Goal: Task Accomplishment & Management: Complete application form

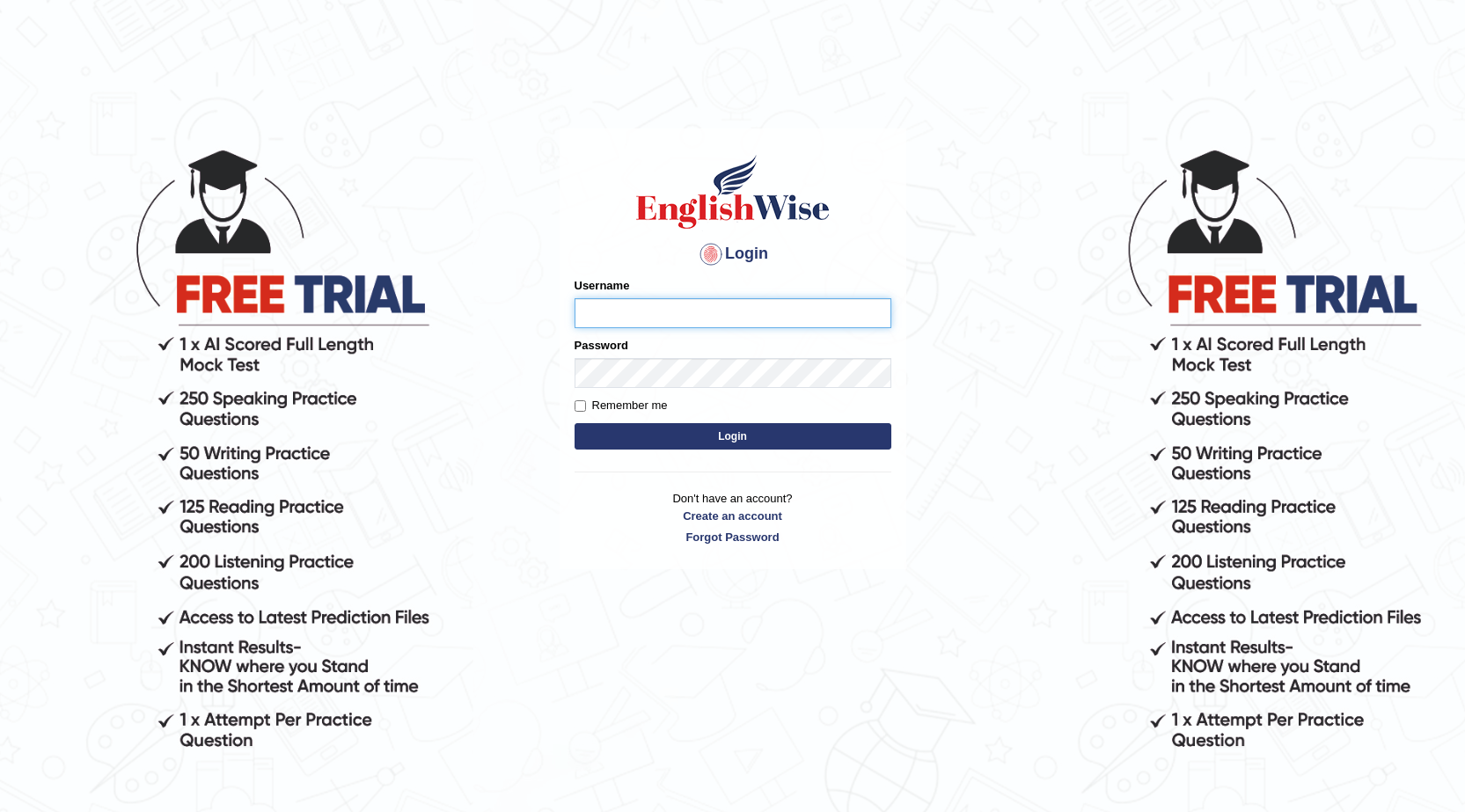
click at [574, 423] on button "Login" at bounding box center [732, 436] width 317 height 26
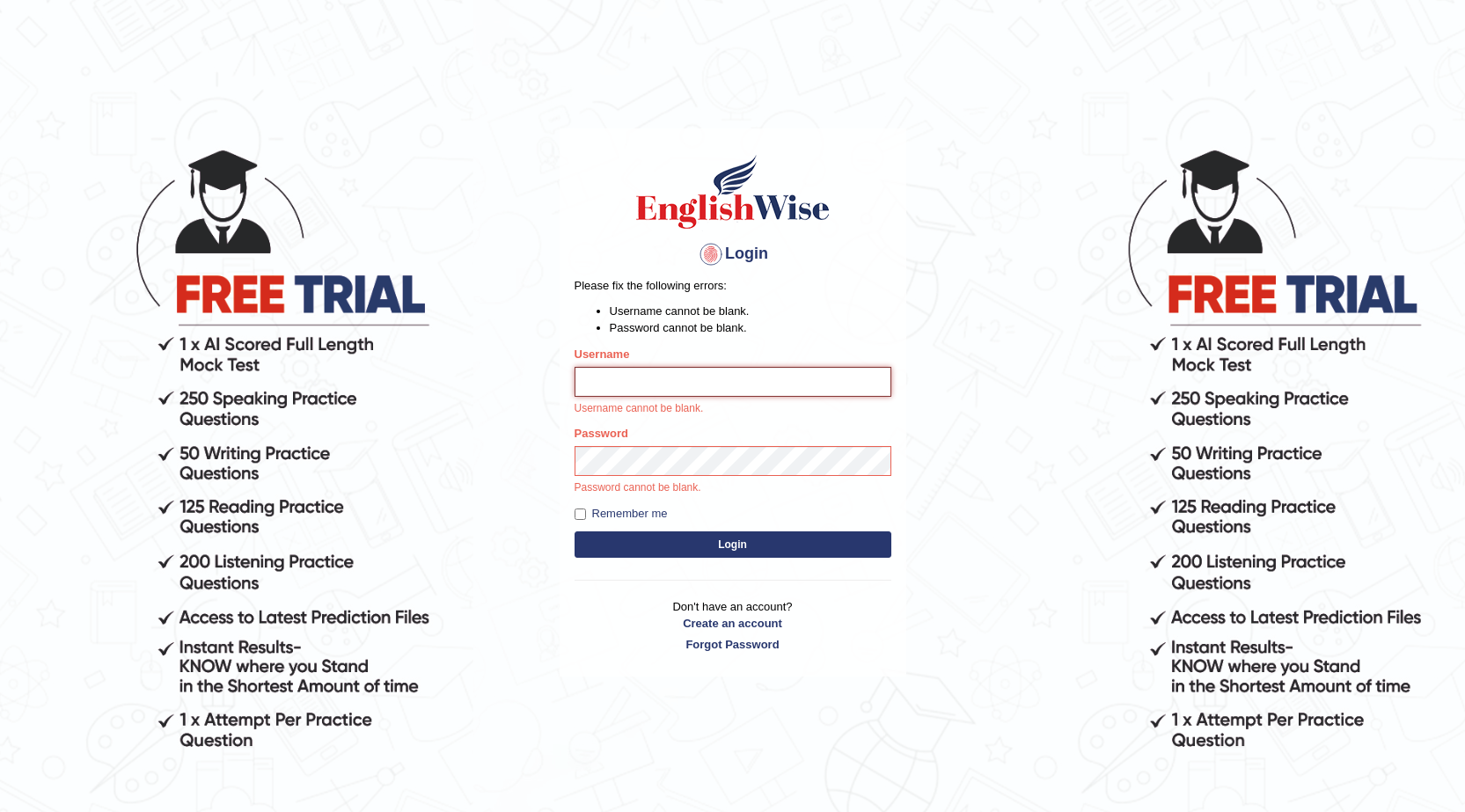
click at [574, 531] on button "Login" at bounding box center [732, 544] width 317 height 26
